Goal: Task Accomplishment & Management: Complete application form

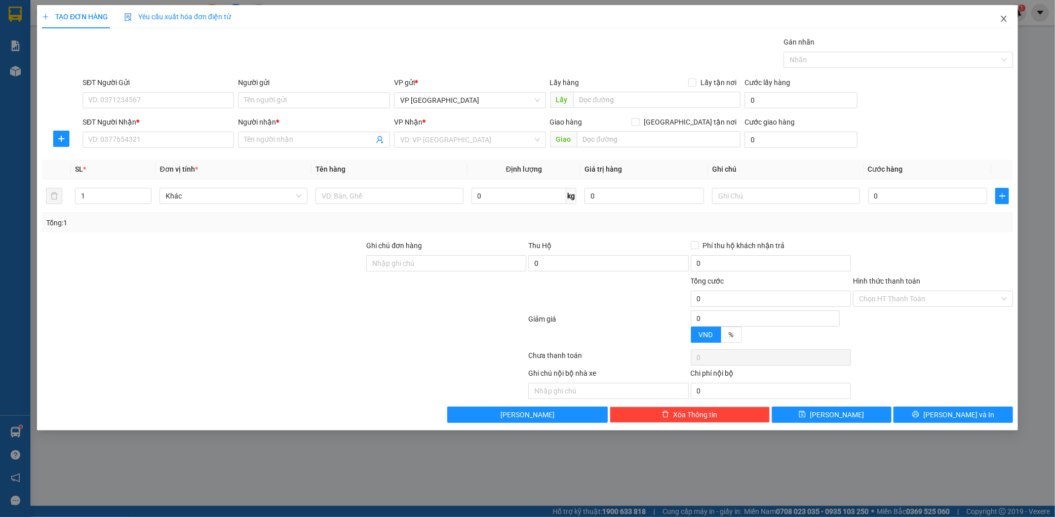
click at [996, 14] on span "Close" at bounding box center [1004, 19] width 28 height 28
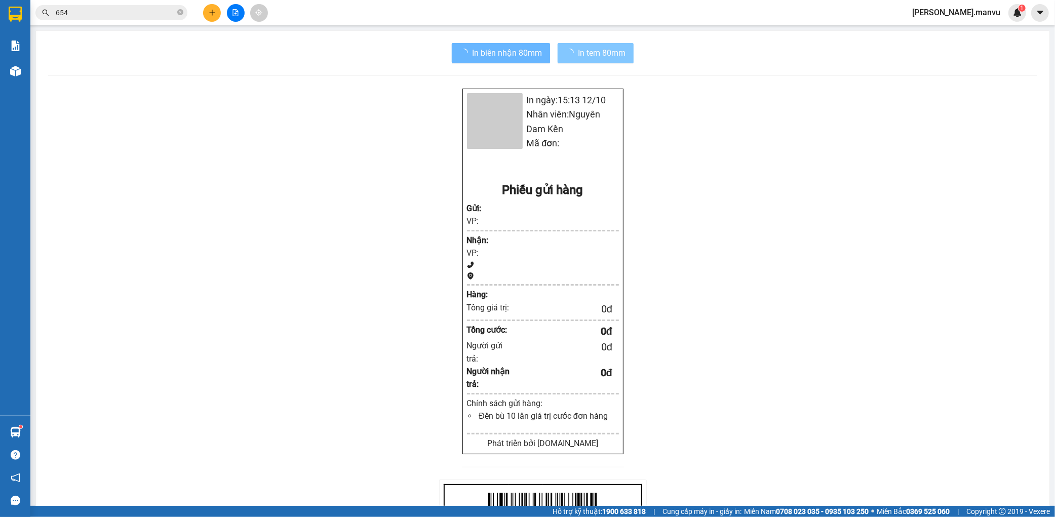
click at [617, 61] on button "In tem 80mm" at bounding box center [596, 53] width 76 height 20
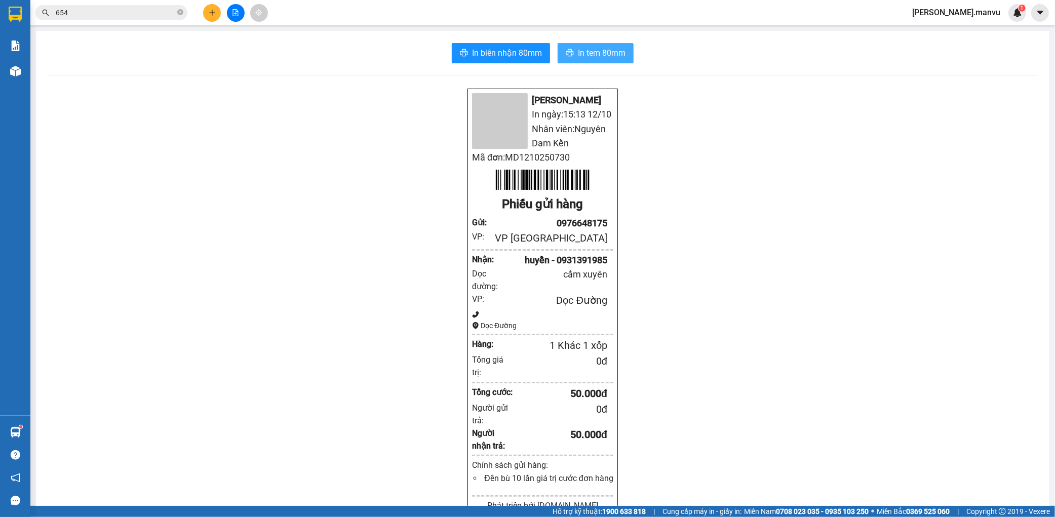
click at [617, 59] on button "In tem 80mm" at bounding box center [596, 53] width 76 height 20
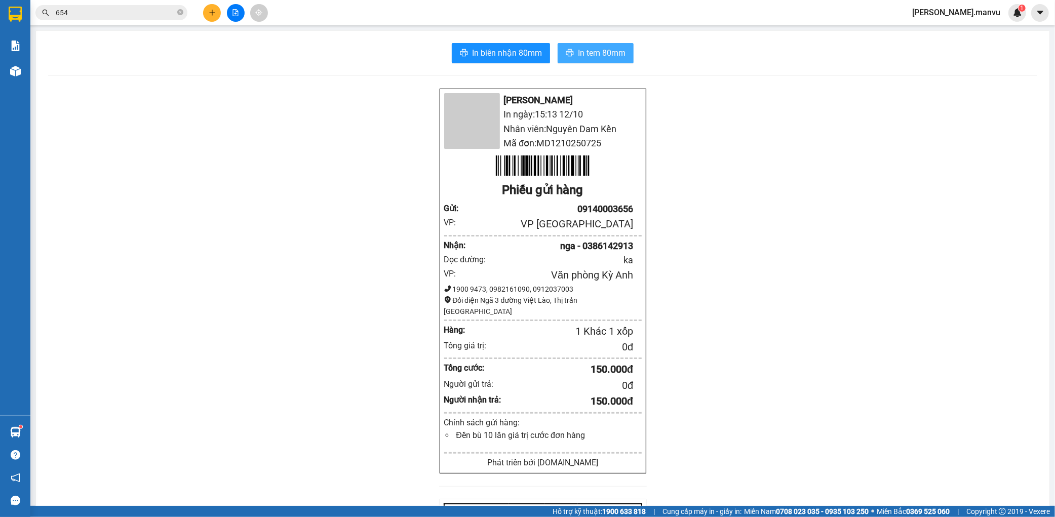
click at [623, 57] on button "In tem 80mm" at bounding box center [596, 53] width 76 height 20
click at [803, 422] on div "Mận Vũ In ngày: 15:13 [DATE] Nhân viên: Nguyên Dam Kền Mã đơn: MD1210250725 Phi…" at bounding box center [543, 414] width 990 height 652
click at [208, 11] on button at bounding box center [212, 13] width 18 height 18
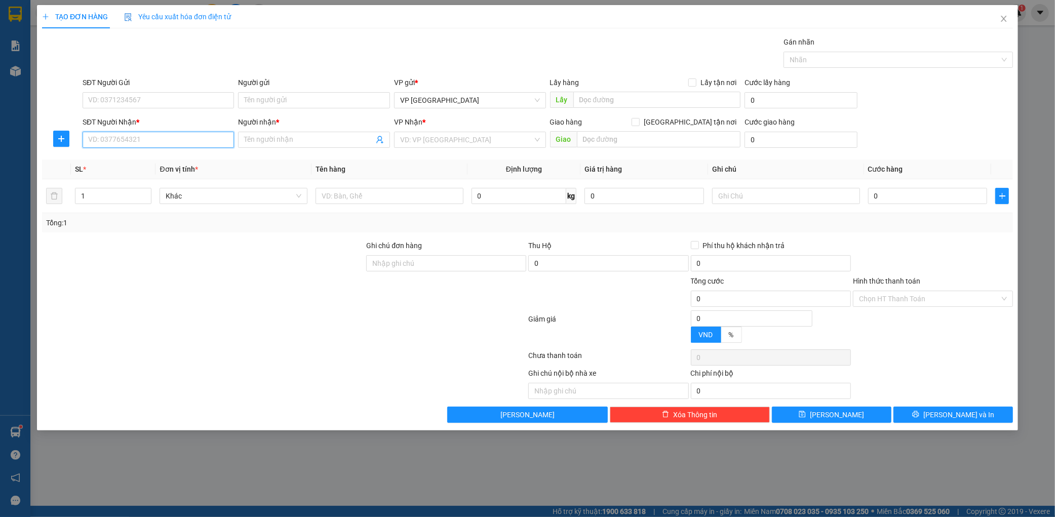
click at [102, 137] on input "SĐT Người Nhận *" at bounding box center [159, 140] width 152 height 16
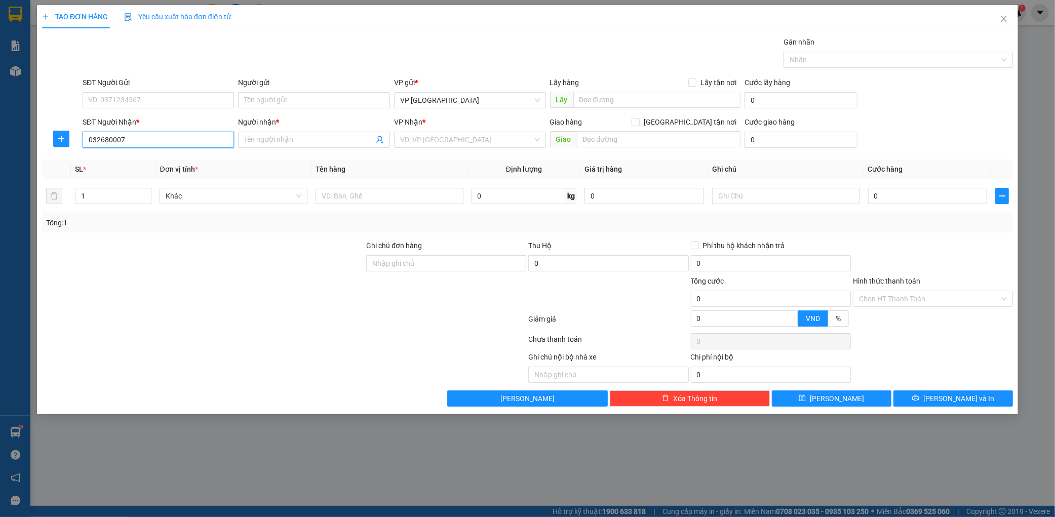
type input "0326800077"
click at [159, 156] on div "0326800077 - kt" at bounding box center [159, 160] width 140 height 11
type input "kt"
type input "ky hà"
type input "0326800077"
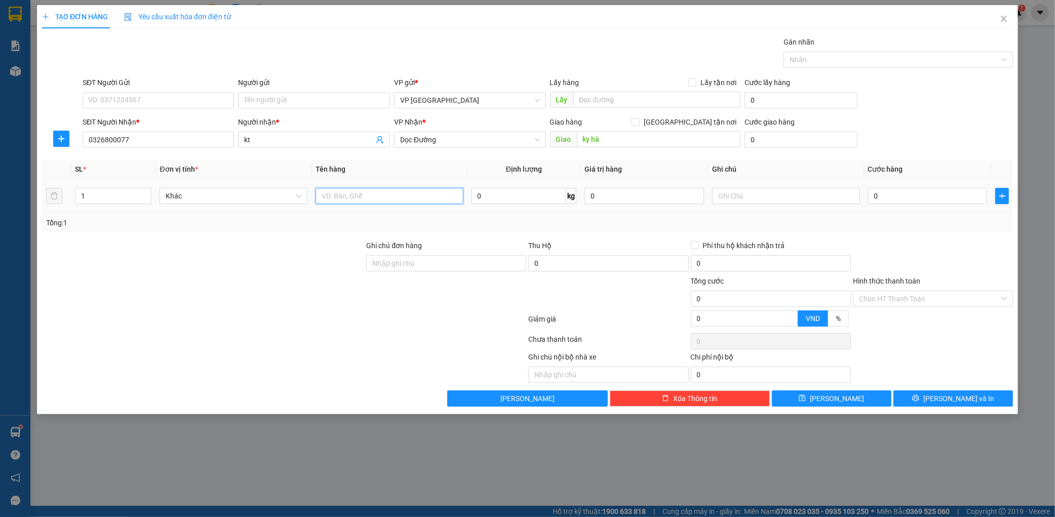
click at [362, 196] on input "text" at bounding box center [390, 196] width 148 height 16
type input "1 xốp"
click at [895, 193] on input "0" at bounding box center [928, 196] width 120 height 16
type input "001"
type input "1"
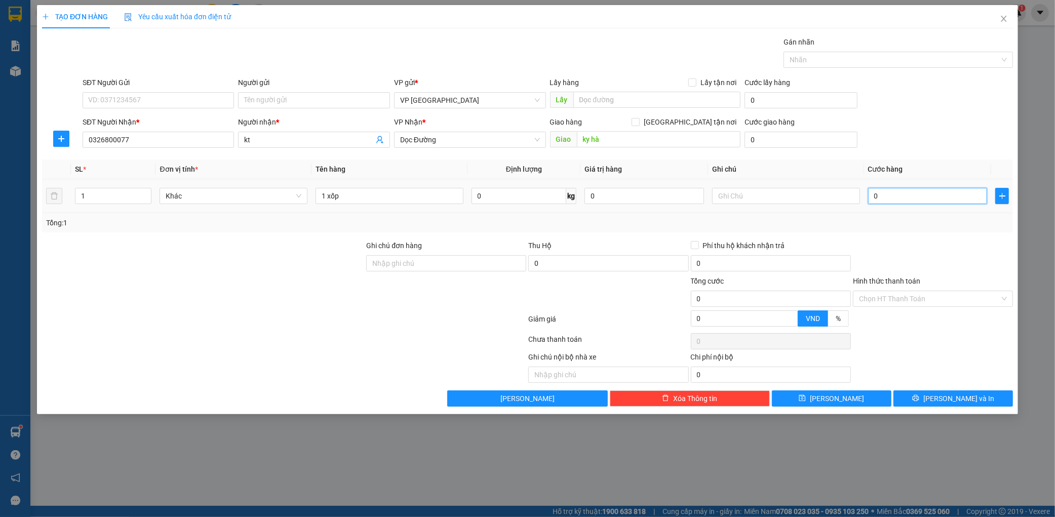
type input "1"
type input "0.010"
type input "10"
type input "00.100"
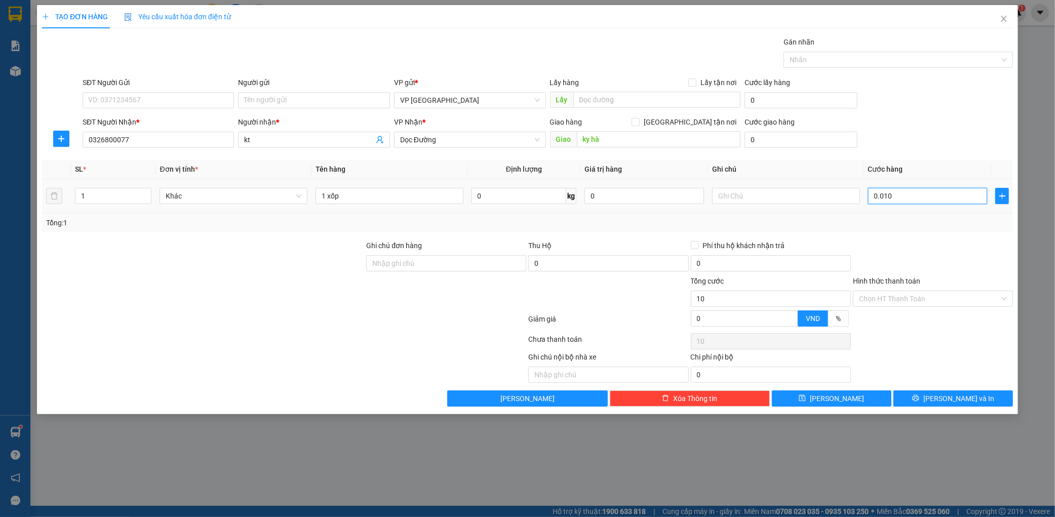
type input "100"
type input "0.001.000"
type input "1.000"
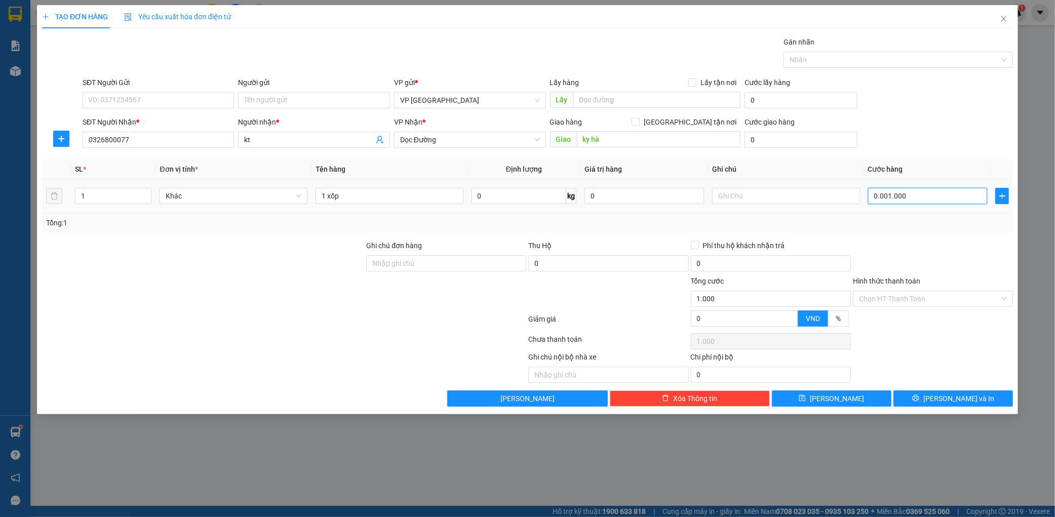
type input "000.010.000"
type input "10.000"
type input "00.000.100.000"
type input "100.000"
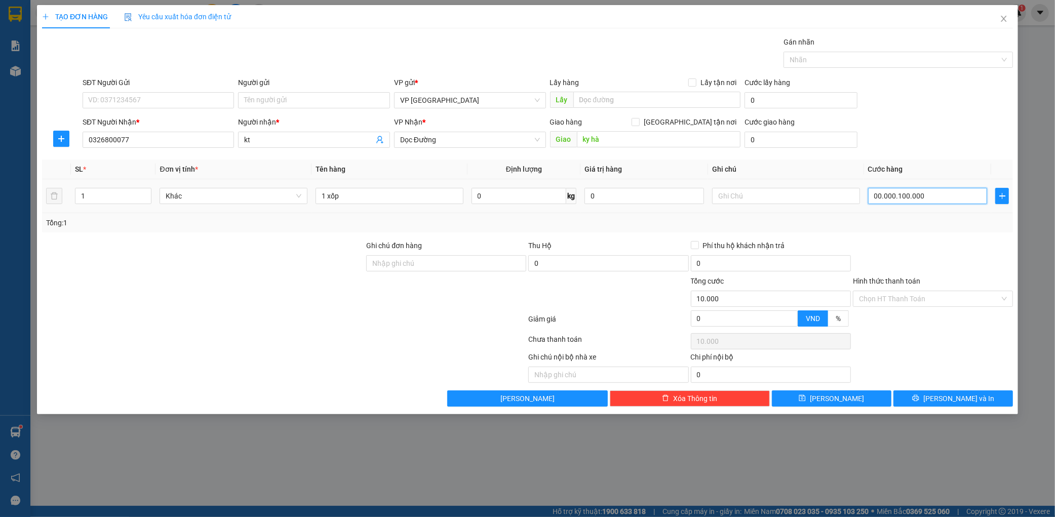
type input "100.000"
click at [971, 229] on div "Tổng: 1" at bounding box center [527, 222] width 971 height 19
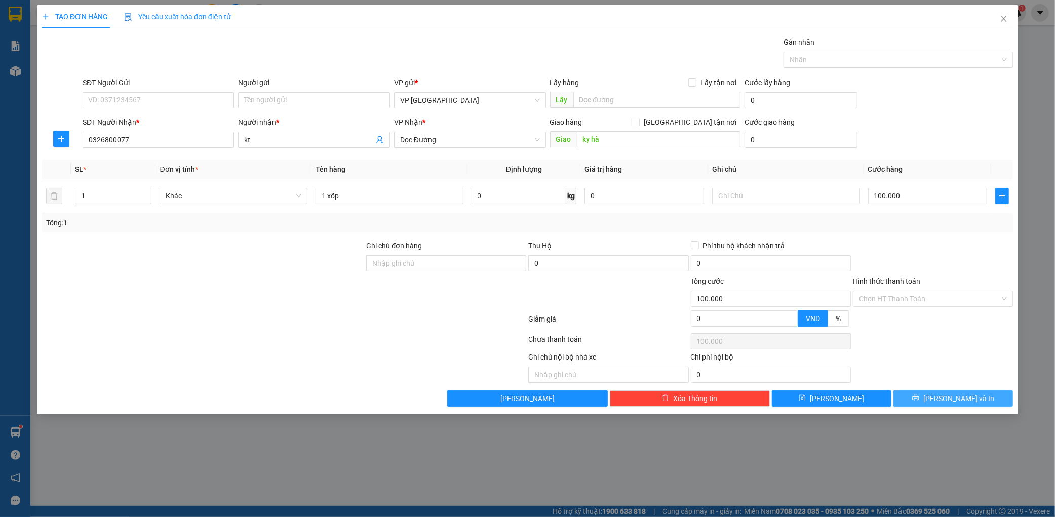
click at [961, 399] on span "[PERSON_NAME] và In" at bounding box center [959, 398] width 71 height 11
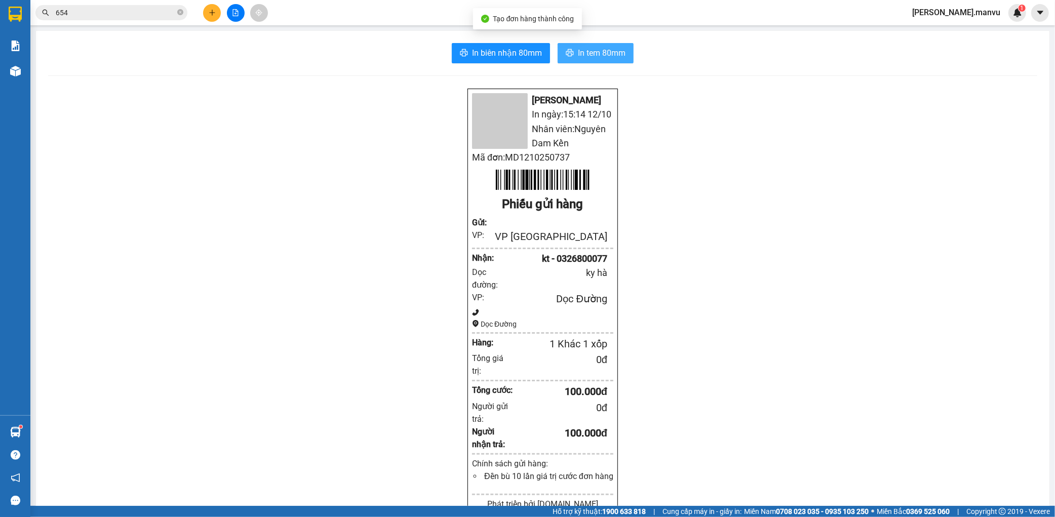
click at [595, 59] on button "In tem 80mm" at bounding box center [596, 53] width 76 height 20
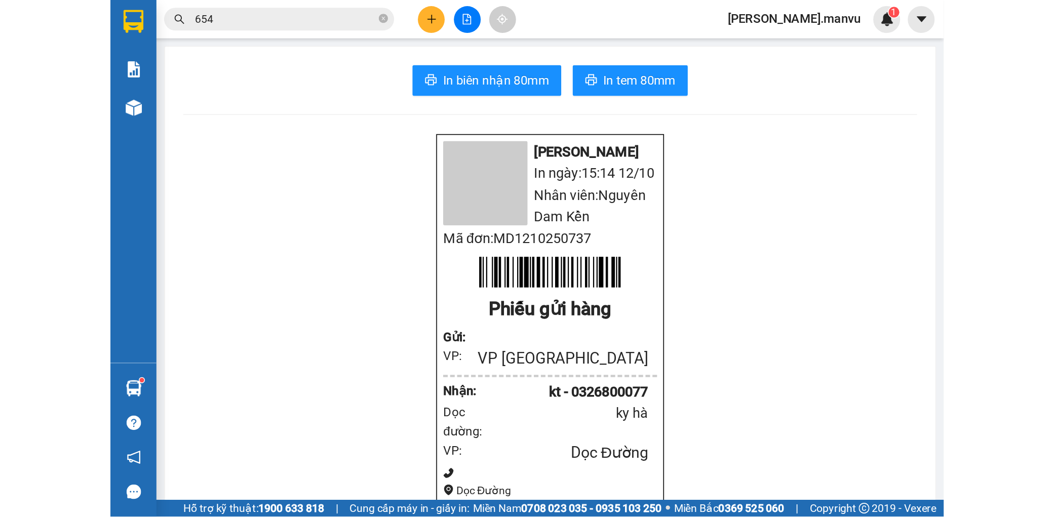
scroll to position [133, 0]
